Goal: Task Accomplishment & Management: Manage account settings

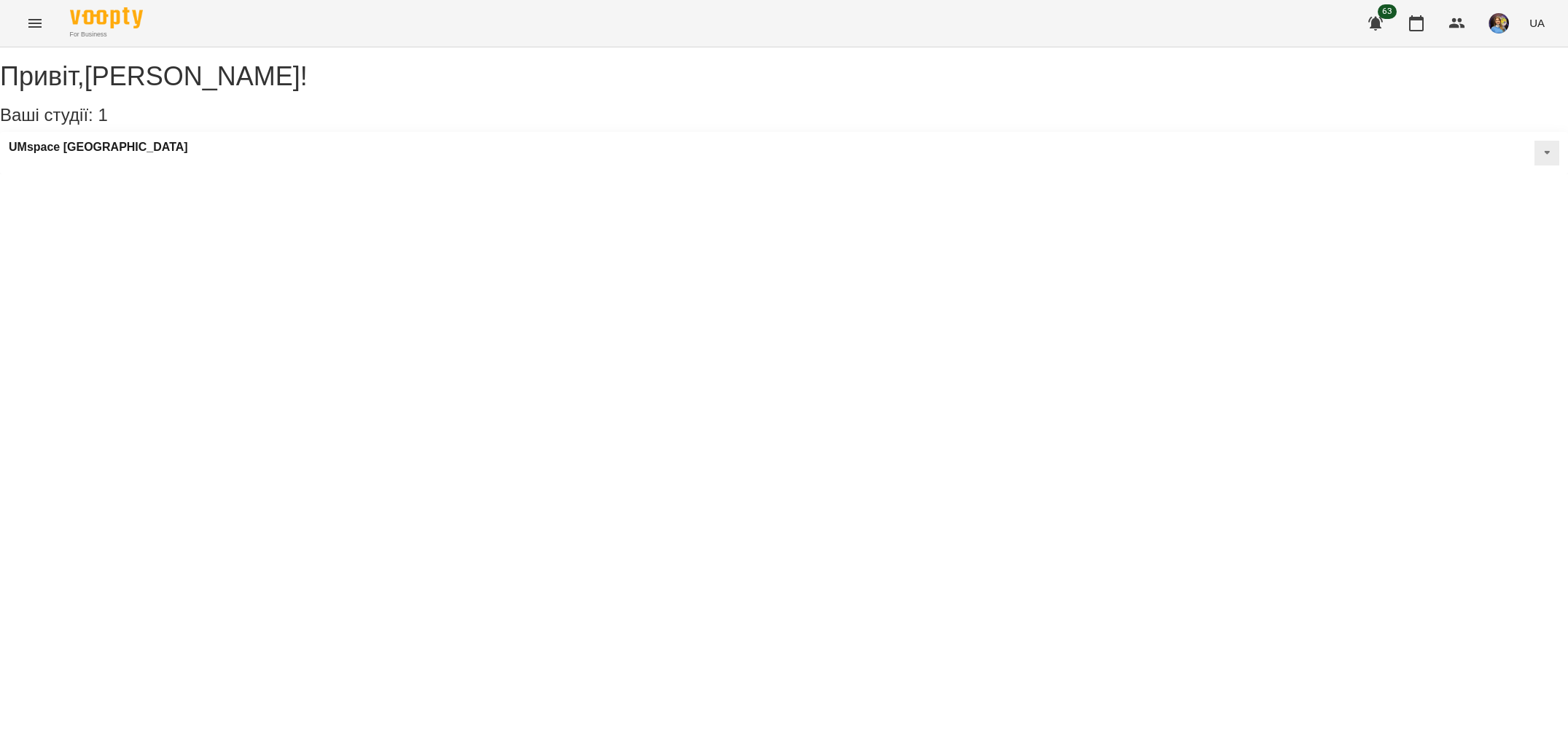
click at [35, 35] on button "Menu" at bounding box center [35, 23] width 35 height 35
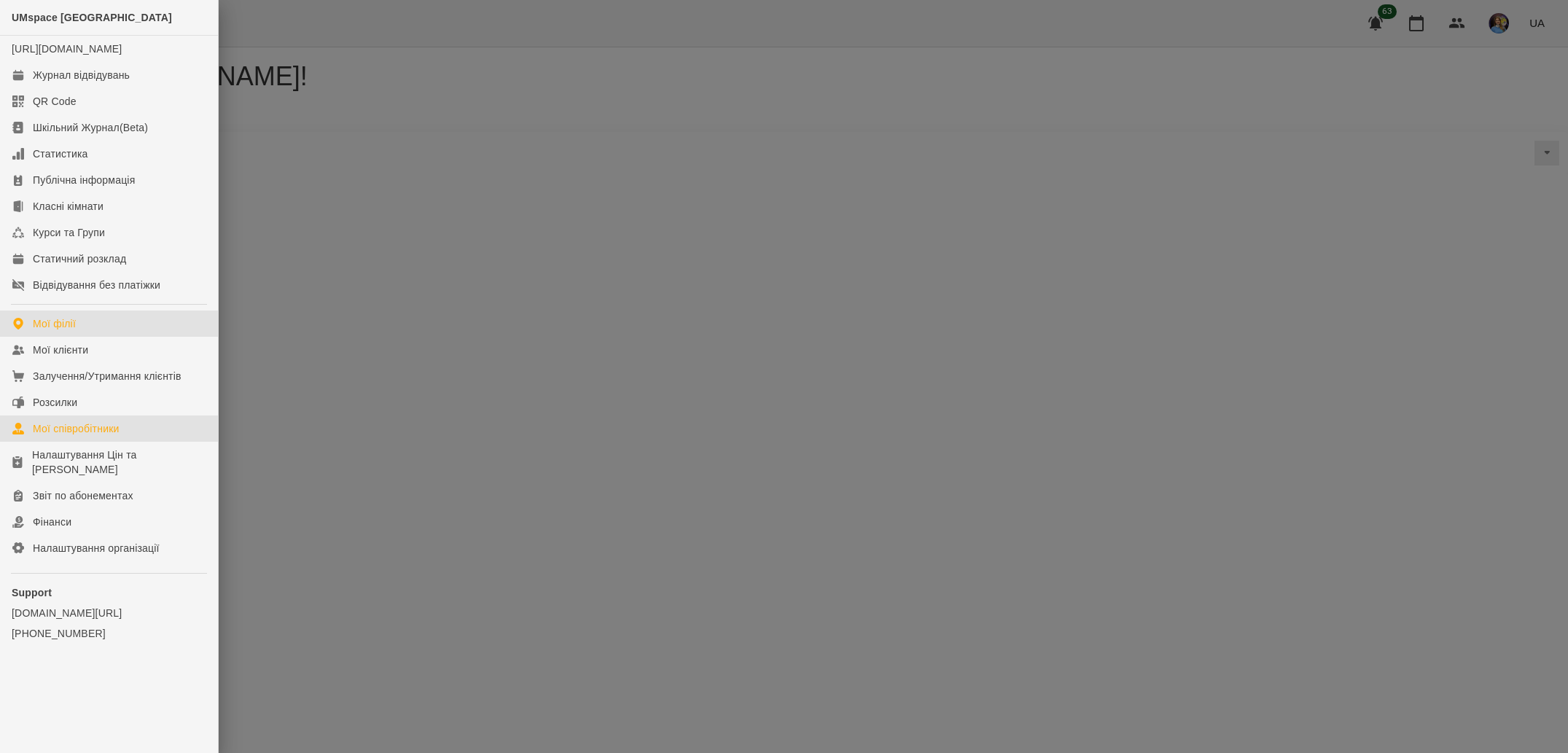
click at [148, 442] on link "Мої співробітники" at bounding box center [108, 429] width 218 height 27
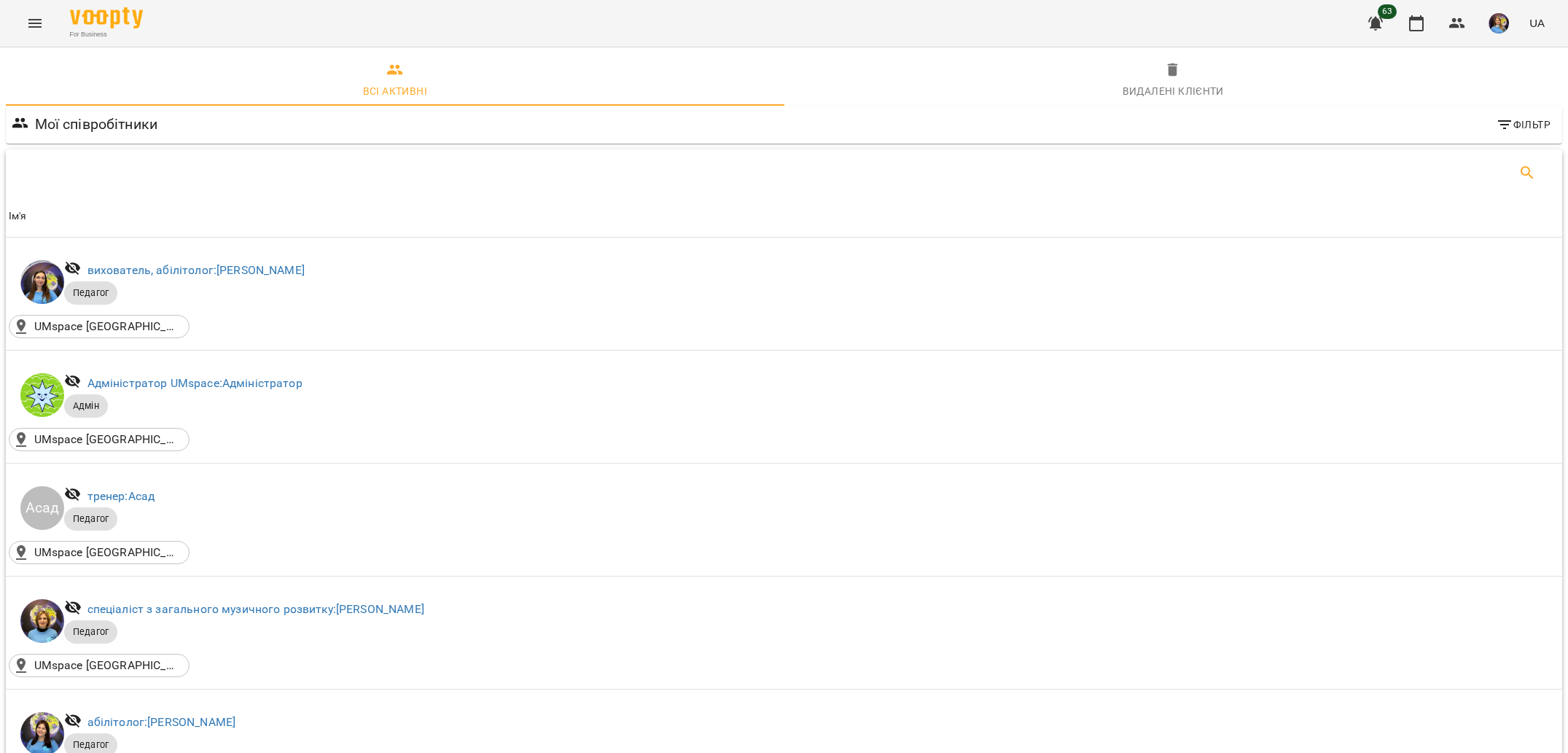
click at [1518, 181] on button "Search" at bounding box center [1527, 172] width 35 height 35
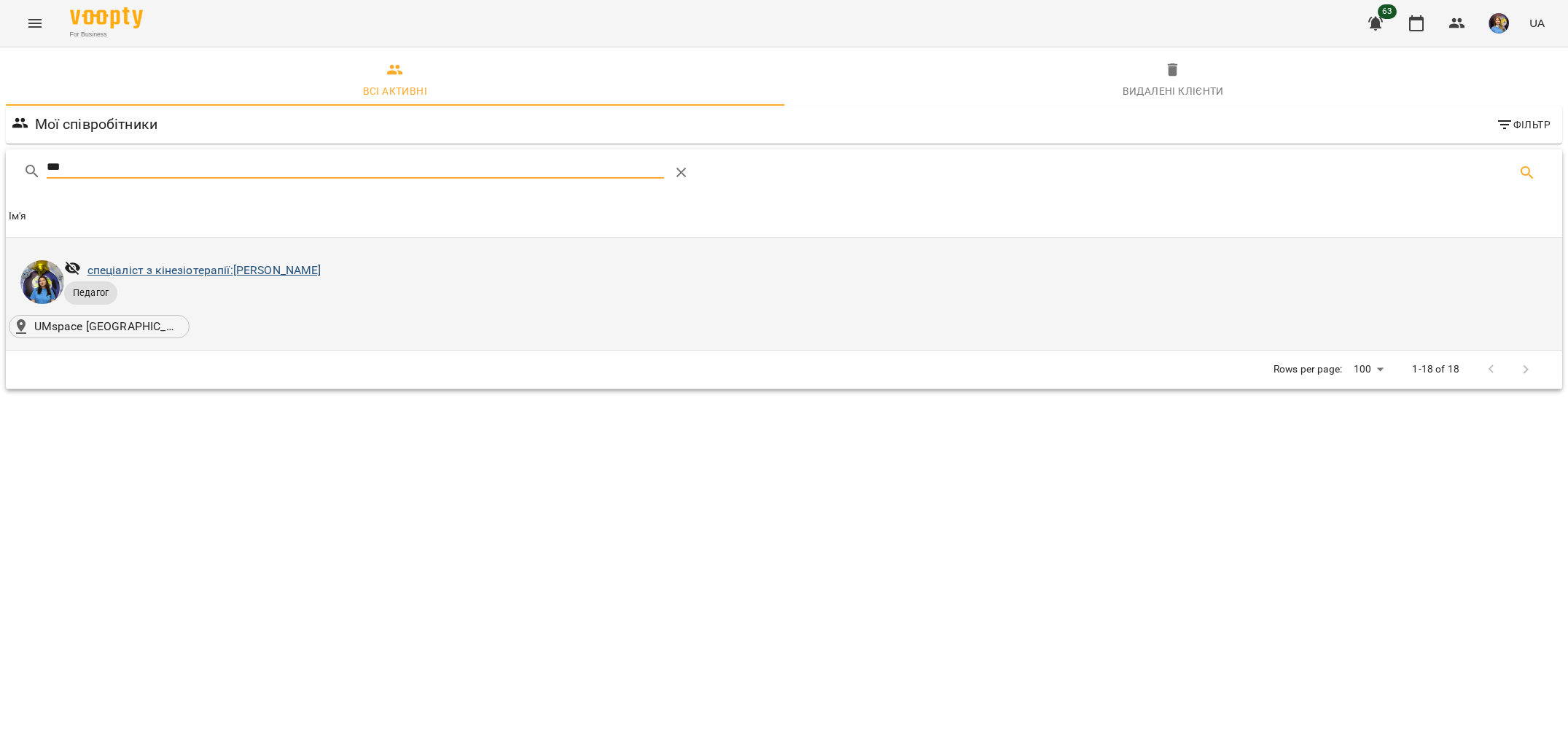
type input "***"
click at [208, 274] on link "спеціаліст з кінезіотерапії: [PERSON_NAME]" at bounding box center [204, 270] width 234 height 14
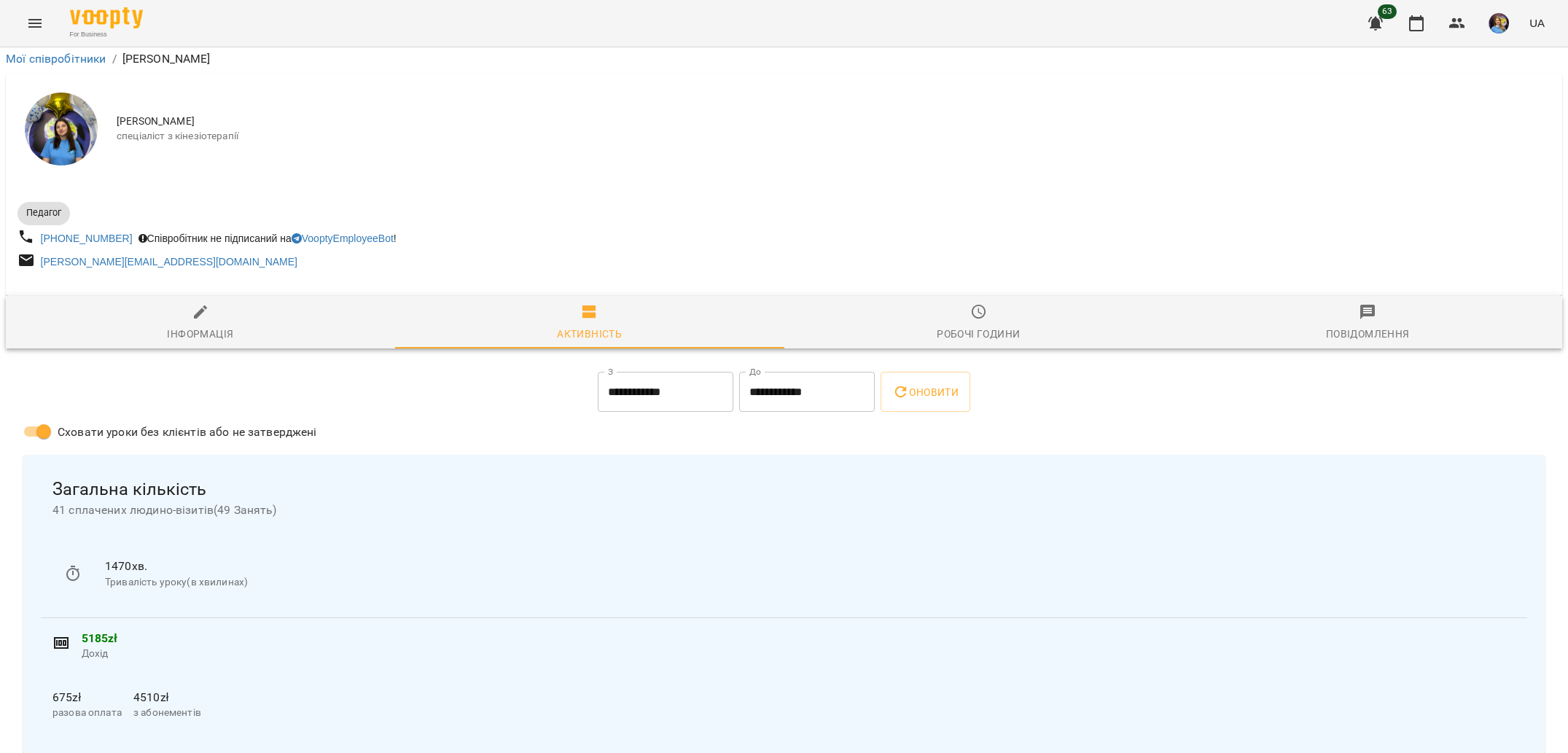
scroll to position [287, 0]
